Goal: Task Accomplishment & Management: Complete application form

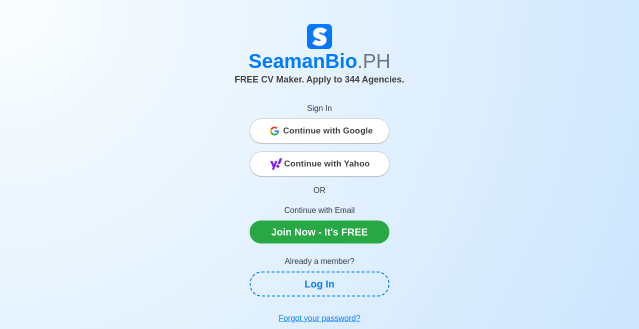
click at [360, 128] on span "Continue with Google" at bounding box center [328, 131] width 90 height 20
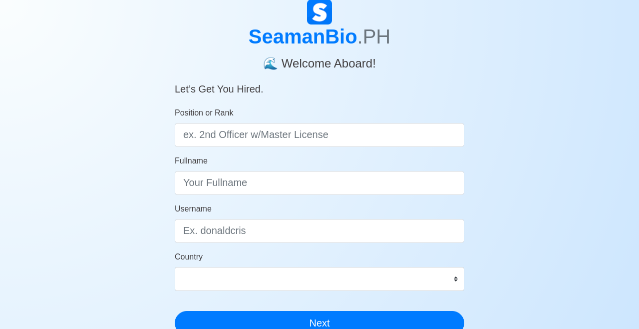
scroll to position [60, 0]
